Goal: Information Seeking & Learning: Learn about a topic

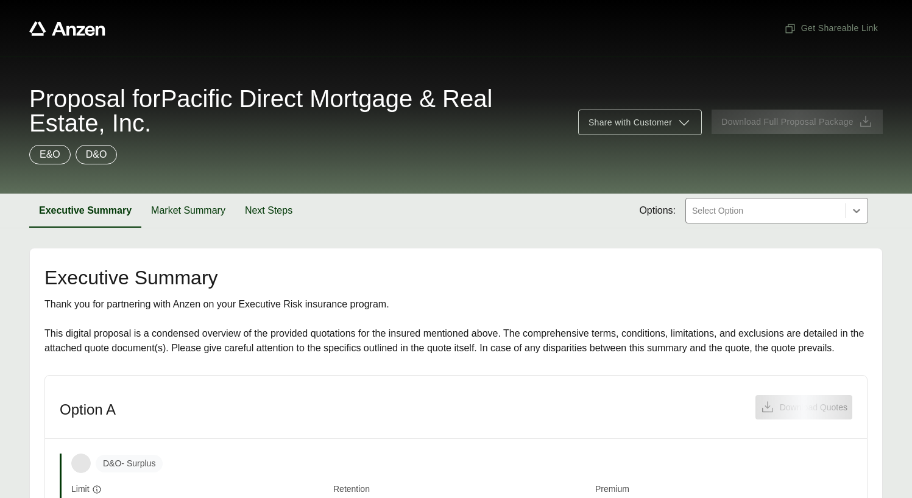
scroll to position [404, 0]
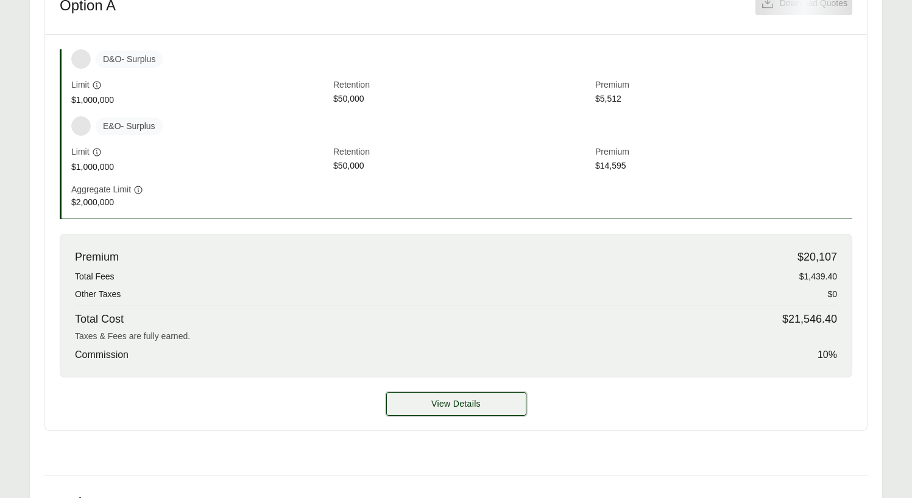
drag, startPoint x: 502, startPoint y: 403, endPoint x: 509, endPoint y: 399, distance: 7.1
click at [502, 403] on button "View Details" at bounding box center [456, 404] width 140 height 24
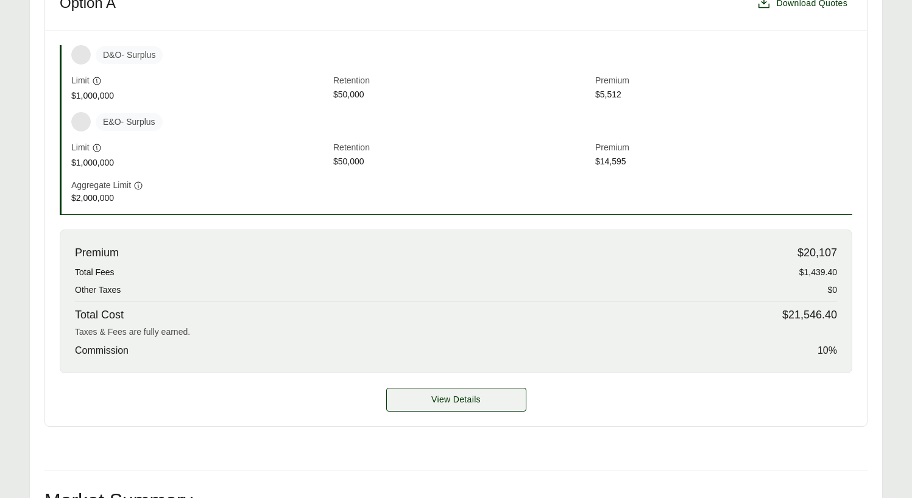
click at [459, 403] on span "View Details" at bounding box center [455, 399] width 49 height 13
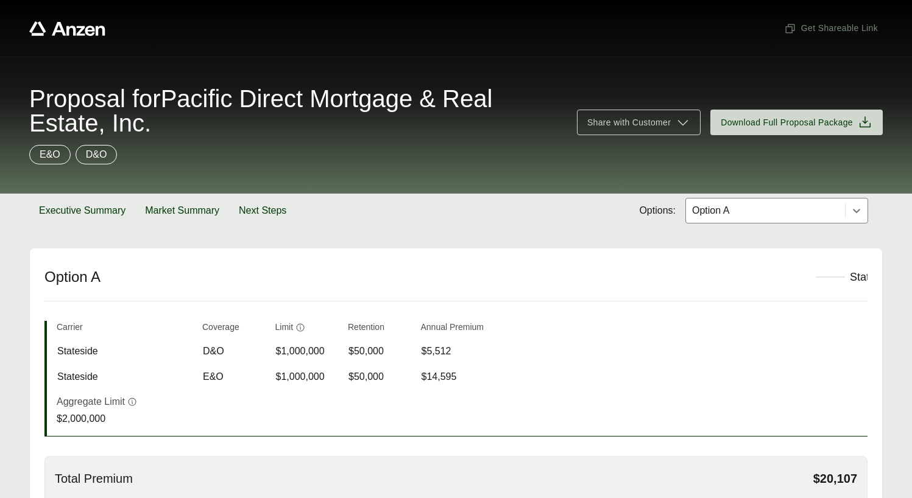
scroll to position [334, 0]
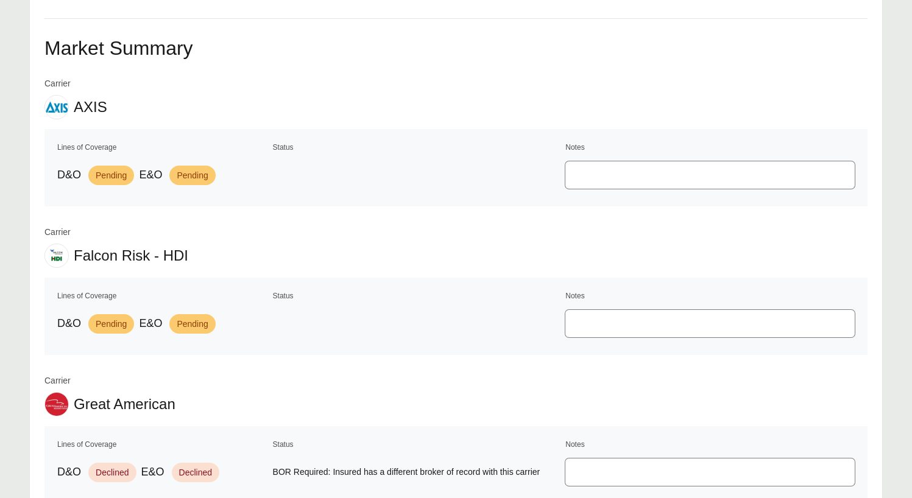
scroll to position [626, 0]
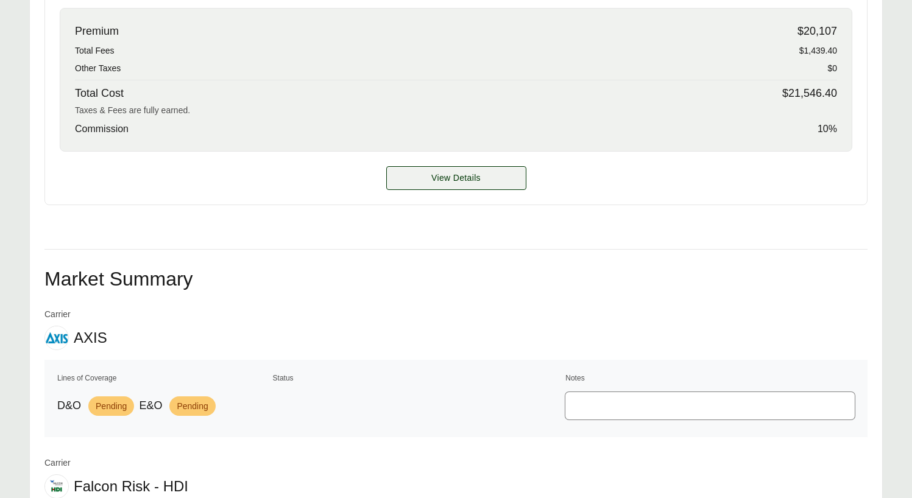
click at [443, 180] on span "View Details" at bounding box center [455, 178] width 49 height 13
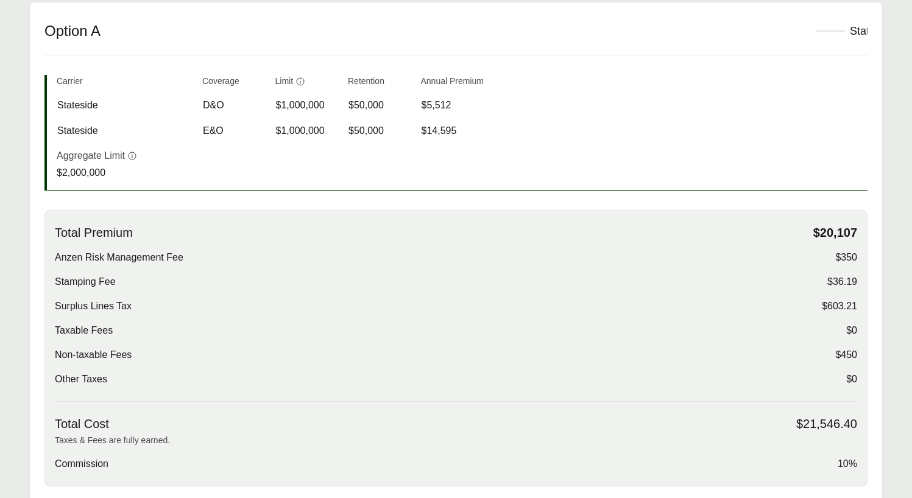
scroll to position [541, 0]
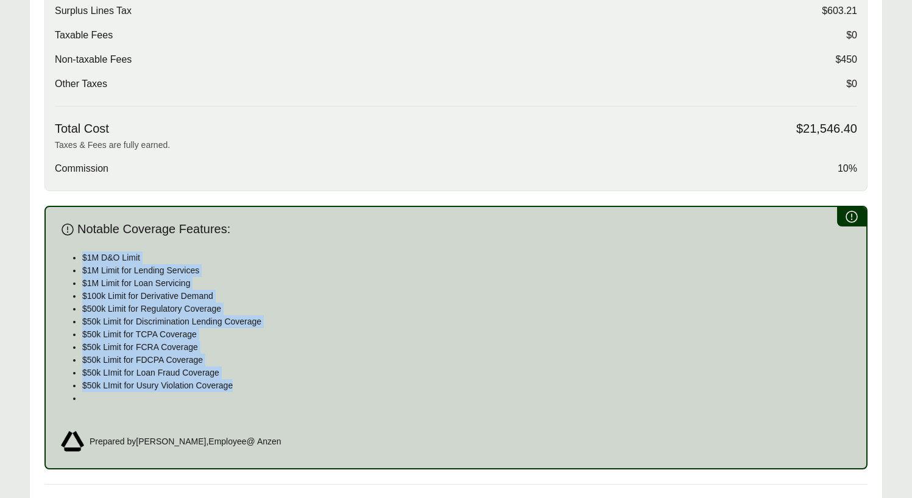
drag, startPoint x: 236, startPoint y: 385, endPoint x: 53, endPoint y: 247, distance: 229.6
click at [53, 247] on div "Notable Coverage Features: $1M D&O Limit $1M Limit for Lending Services $1M Lim…" at bounding box center [455, 338] width 823 height 264
copy ul "$1M D&O Limit $1M Limit for Lending Services $1M Limit for Loan Servicing $100k…"
